Goal: Navigation & Orientation: Understand site structure

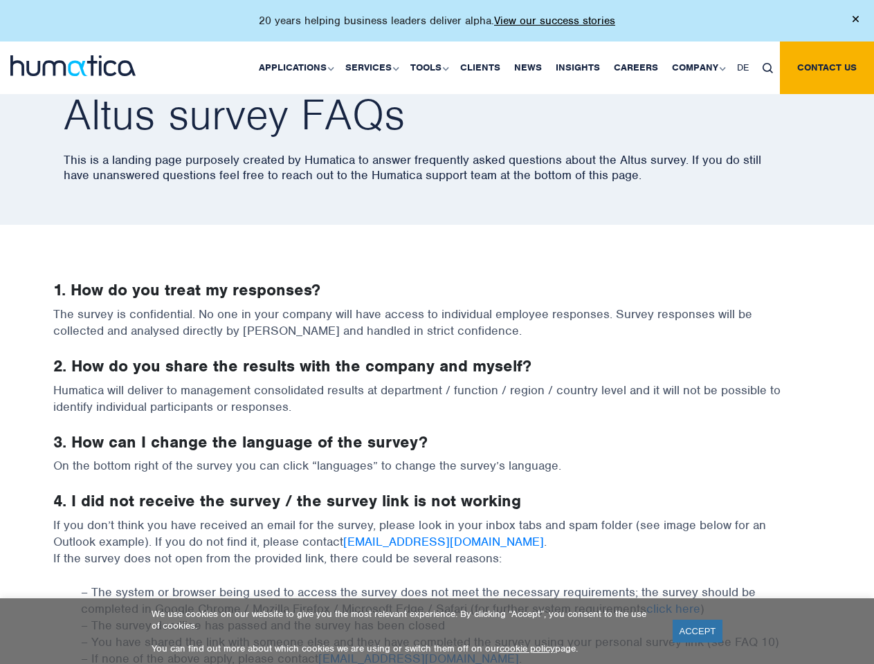
click at [437, 26] on p "20 years helping business leaders deliver alpha. View our success stories" at bounding box center [437, 21] width 356 height 14
click at [299, 67] on link "Applications" at bounding box center [295, 68] width 87 height 53
click at [374, 67] on link "Services" at bounding box center [370, 68] width 65 height 53
click at [431, 67] on link "Tools" at bounding box center [428, 68] width 50 height 53
click at [698, 67] on link "Company" at bounding box center [697, 68] width 65 height 53
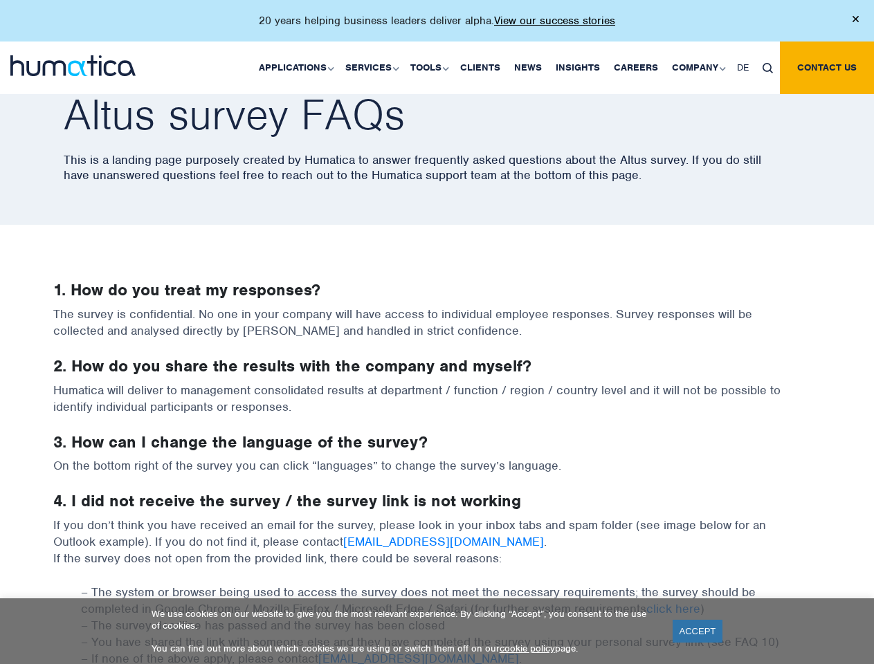
click at [767, 67] on img at bounding box center [768, 68] width 10 height 10
click at [698, 631] on link "ACCEPT" at bounding box center [698, 631] width 51 height 23
